Goal: Transaction & Acquisition: Purchase product/service

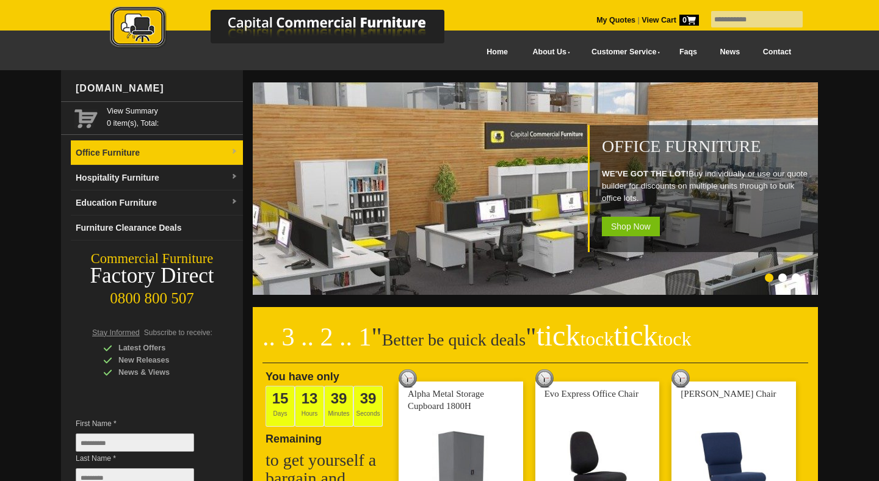
click at [139, 158] on link "Office Furniture" at bounding box center [157, 152] width 172 height 25
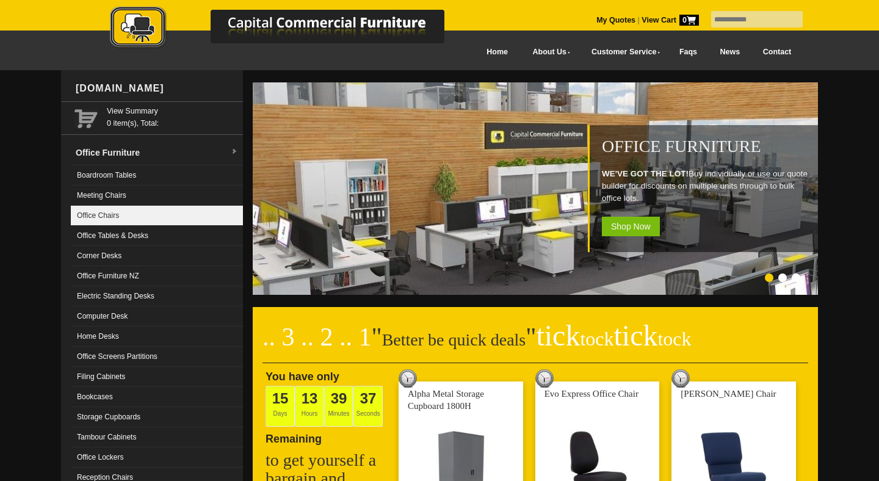
click at [108, 213] on link "Office Chairs" at bounding box center [157, 216] width 172 height 20
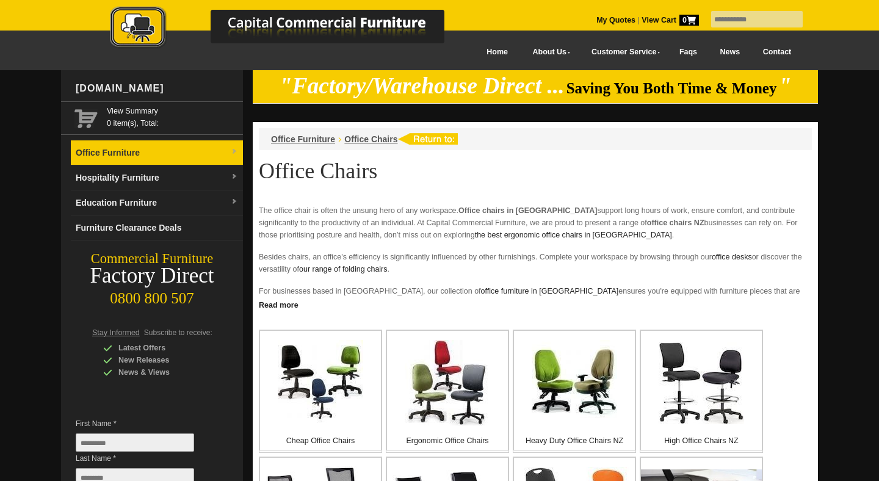
click at [170, 154] on link "Office Furniture" at bounding box center [157, 152] width 172 height 25
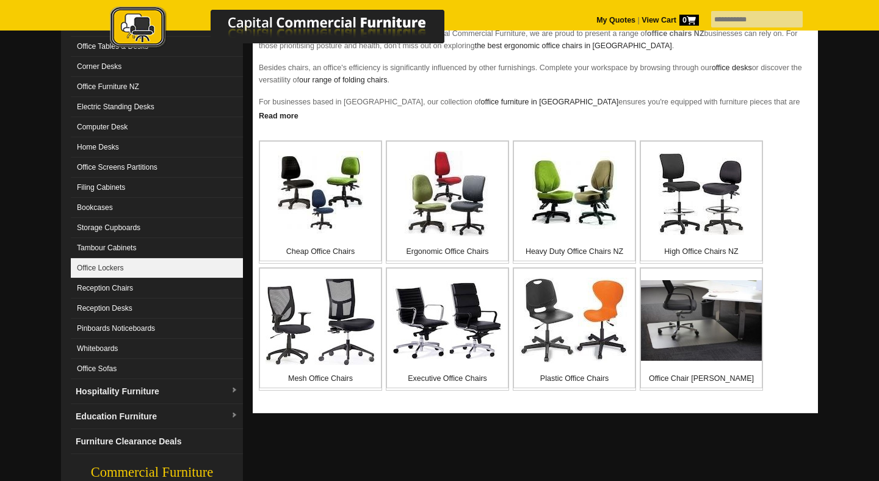
scroll to position [188, 0]
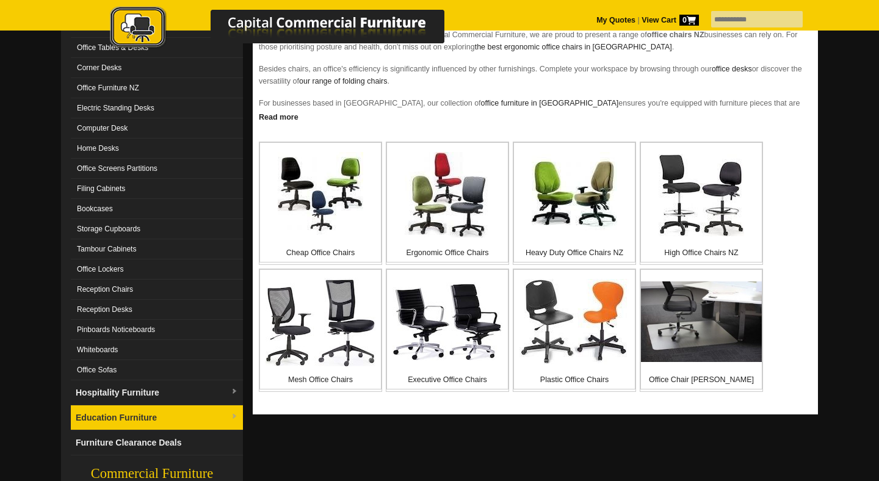
click at [132, 418] on link "Education Furniture" at bounding box center [157, 417] width 172 height 25
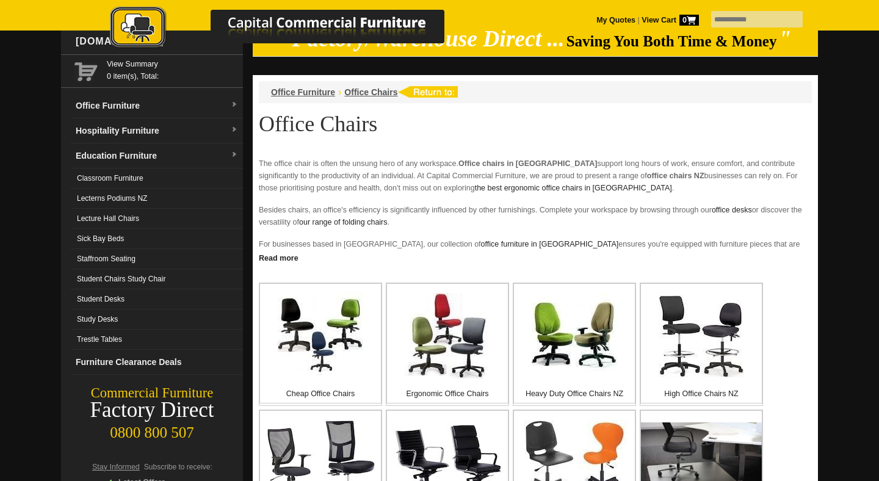
scroll to position [51, 0]
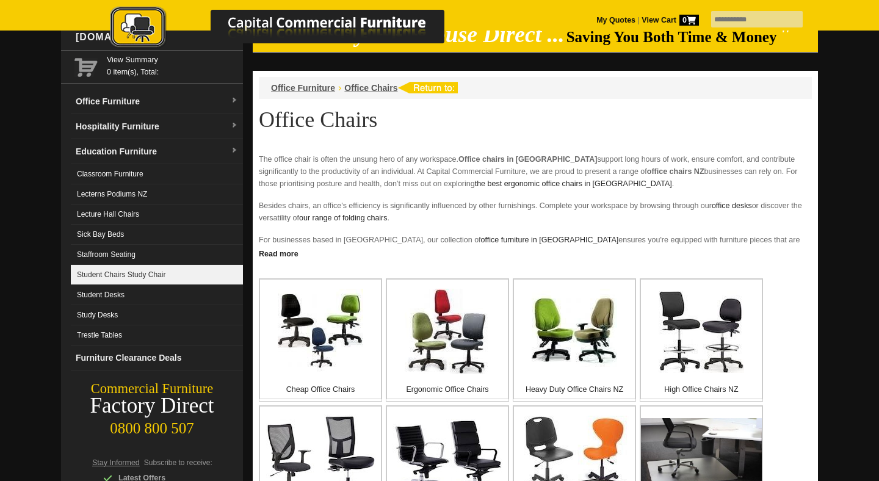
click at [160, 272] on link "Student Chairs Study Chair" at bounding box center [157, 275] width 172 height 20
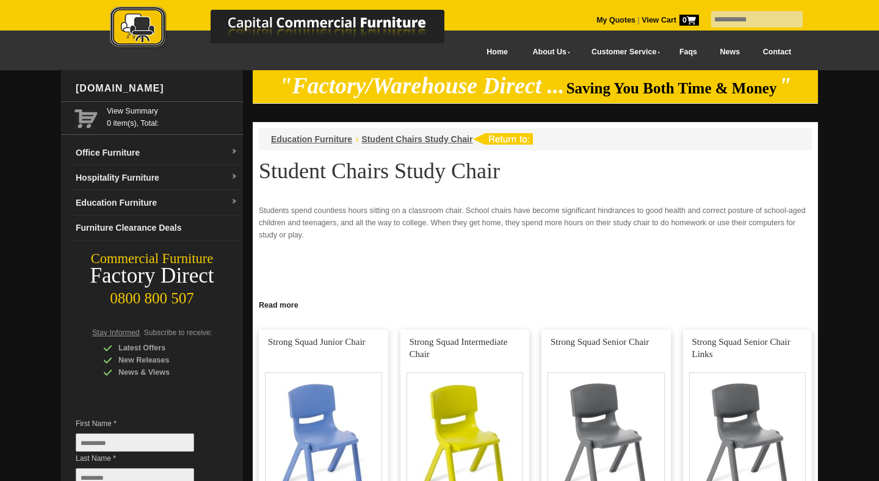
scroll to position [145, 0]
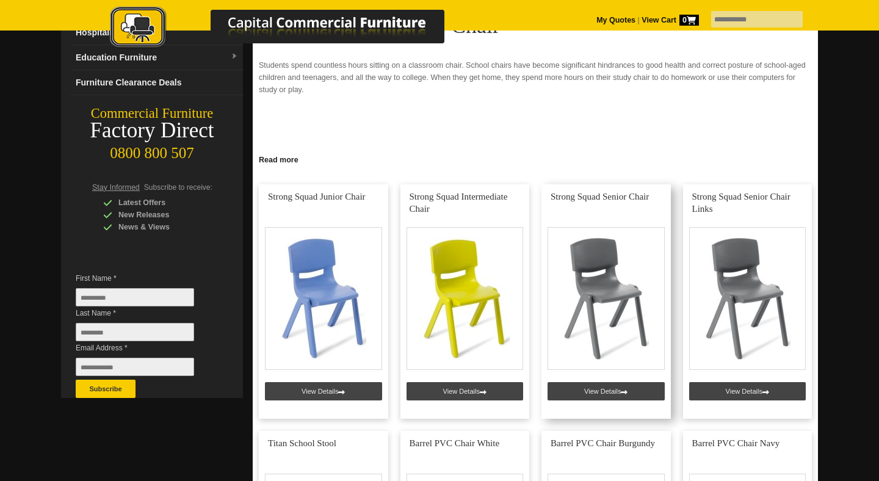
click at [615, 287] on link at bounding box center [605, 301] width 129 height 234
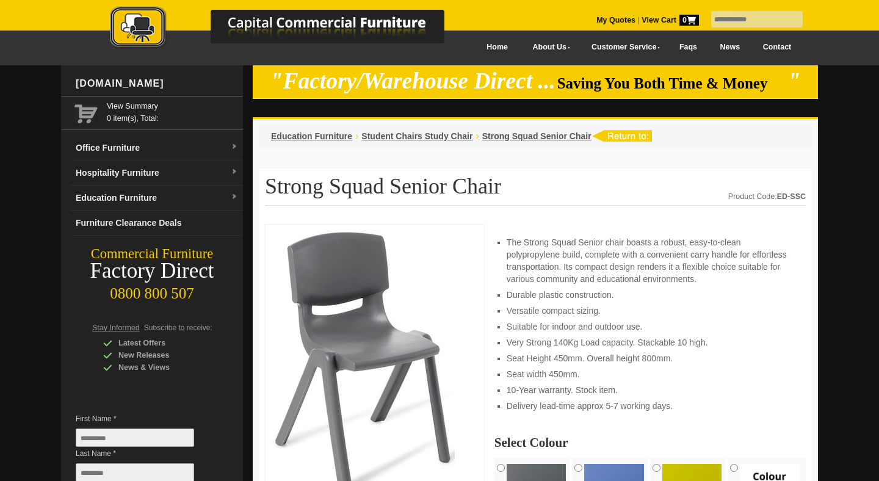
scroll to position [6, 0]
